Goal: Find specific page/section

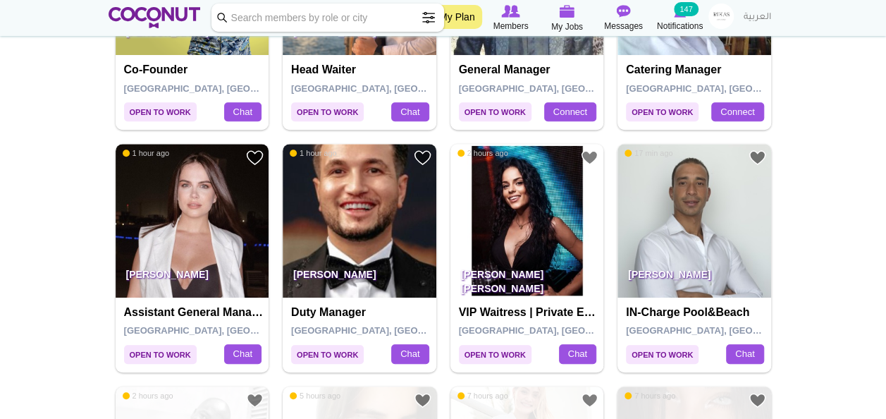
scroll to position [420, 0]
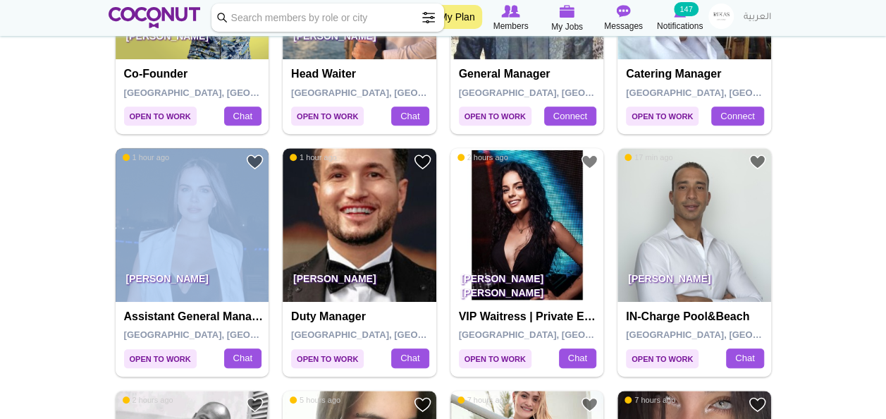
drag, startPoint x: 886, startPoint y: 94, endPoint x: 882, endPoint y: 116, distance: 21.4
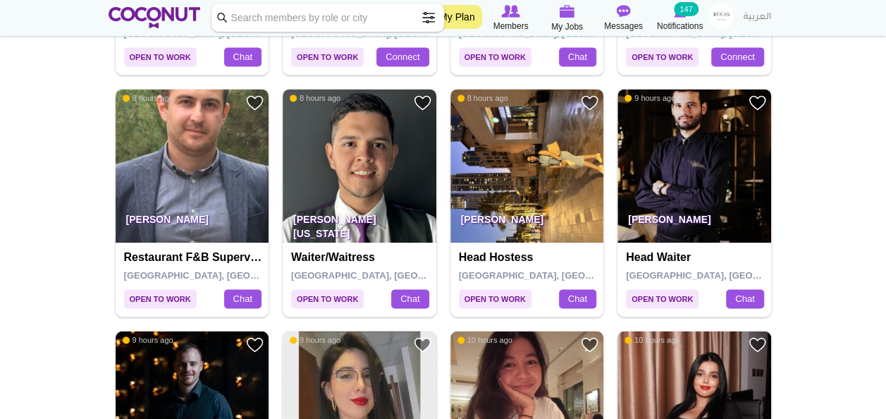
scroll to position [971, 0]
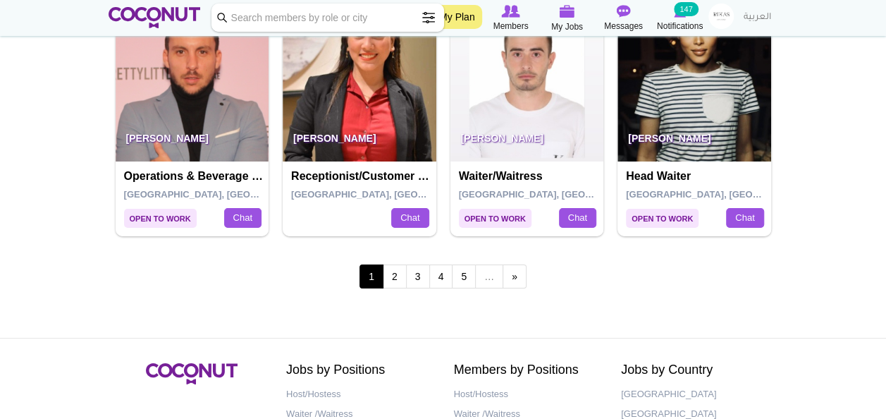
scroll to position [2510, 0]
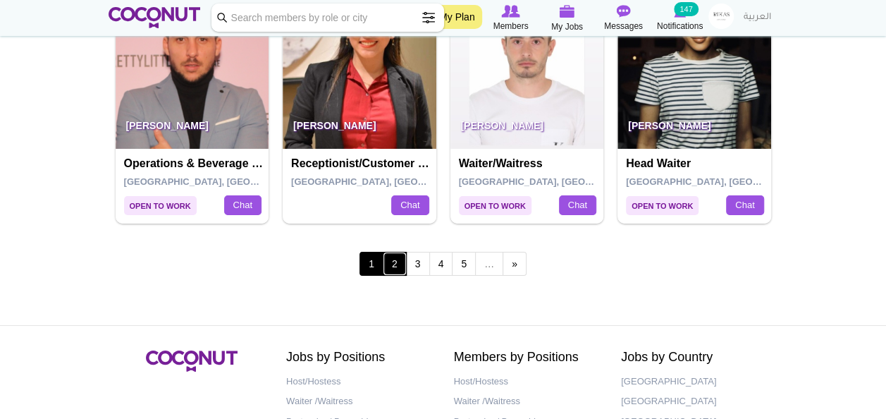
click at [393, 254] on link "2" at bounding box center [395, 264] width 24 height 24
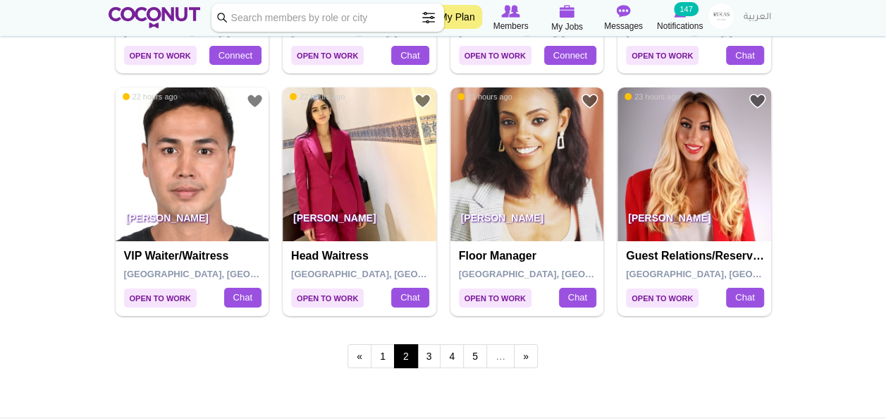
scroll to position [2426, 0]
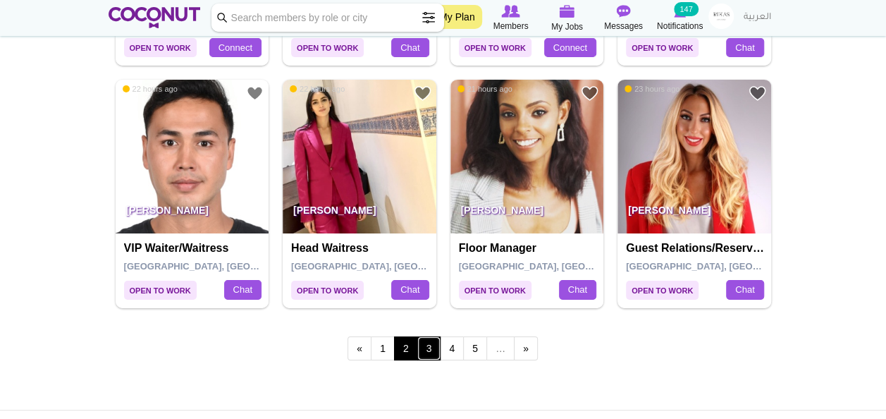
click at [428, 337] on link "3" at bounding box center [429, 348] width 24 height 24
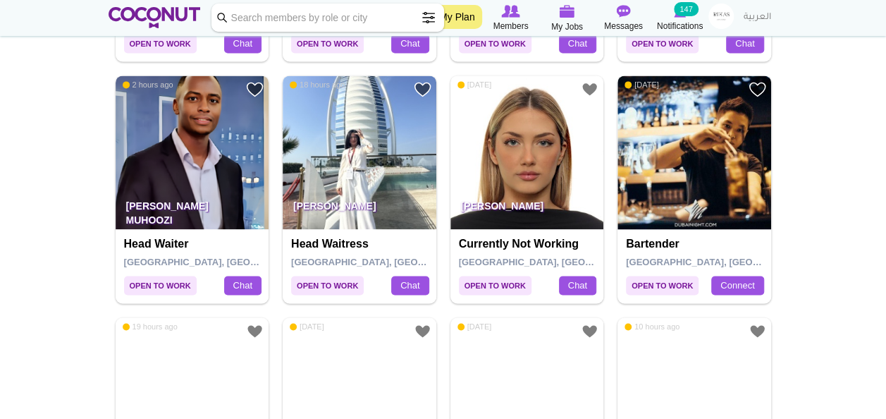
scroll to position [987, 0]
